Goal: Task Accomplishment & Management: Manage account settings

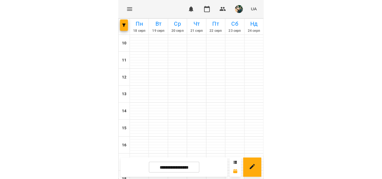
scroll to position [101, 0]
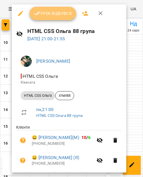
click at [55, 16] on span "Урок відбувся" at bounding box center [53, 13] width 38 height 7
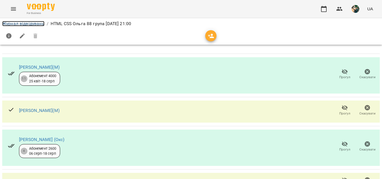
click at [28, 21] on link "Журнал відвідувань" at bounding box center [23, 23] width 42 height 5
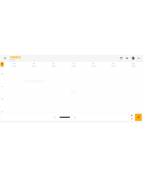
scroll to position [316, 0]
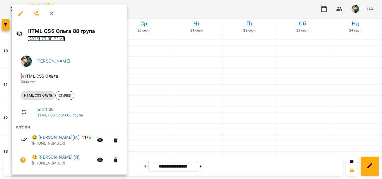
click at [65, 37] on link "[DATE] 21:00 - 21:55" at bounding box center [46, 38] width 38 height 5
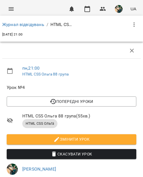
scroll to position [237, 0]
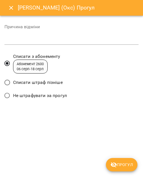
click at [52, 83] on span "Списати штраф пізніше" at bounding box center [38, 82] width 50 height 7
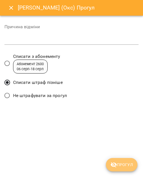
click at [117, 160] on button "Прогул" at bounding box center [122, 164] width 32 height 13
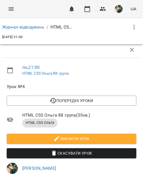
scroll to position [320, 0]
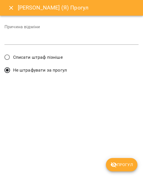
click at [46, 56] on span "Списати штраф пізніше" at bounding box center [38, 57] width 50 height 7
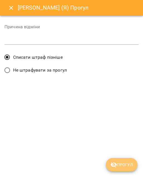
click at [121, 161] on span "Прогул" at bounding box center [122, 164] width 23 height 7
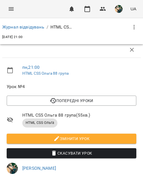
scroll to position [348, 0]
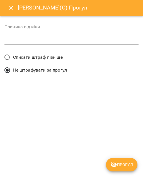
click at [47, 58] on span "Списати штраф пізніше" at bounding box center [38, 57] width 50 height 7
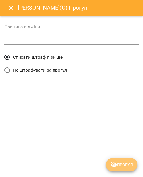
click at [117, 167] on icon "submit" at bounding box center [114, 164] width 7 height 7
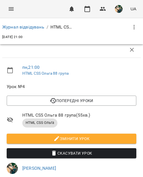
scroll to position [376, 0]
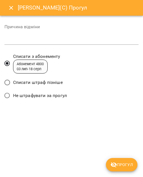
click at [45, 80] on span "Списати штраф пізніше" at bounding box center [38, 82] width 50 height 7
click at [120, 165] on span "Прогул" at bounding box center [122, 164] width 23 height 7
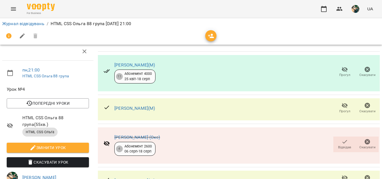
scroll to position [173, 0]
